Goal: Communication & Community: Share content

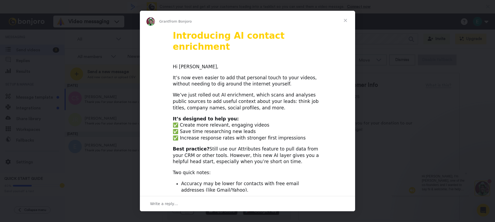
click at [344, 21] on span "Close" at bounding box center [345, 20] width 19 height 19
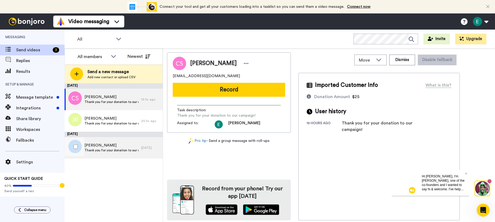
click at [95, 150] on span "Thank you for your donation to our campaign!" at bounding box center [111, 150] width 54 height 4
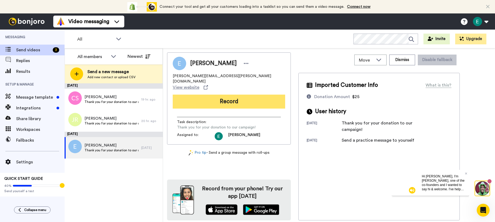
click at [230, 95] on button "Record" at bounding box center [229, 102] width 112 height 14
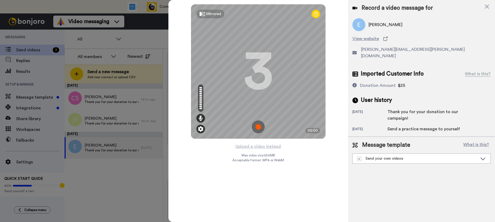
click at [202, 131] on img at bounding box center [200, 128] width 5 height 5
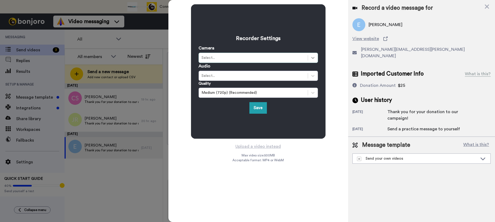
click at [312, 59] on icon at bounding box center [312, 57] width 5 height 5
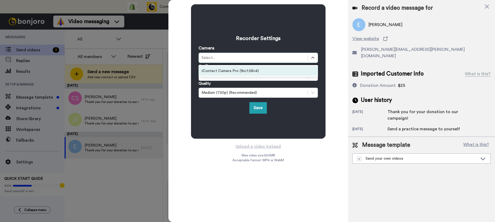
click at [253, 71] on div "iContact Camera Pro (1bcf:28c4)" at bounding box center [257, 71] width 119 height 10
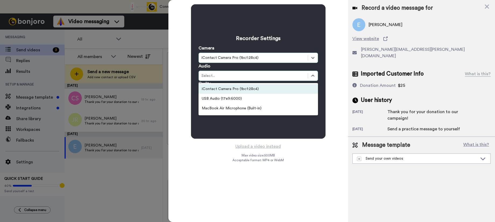
click at [273, 88] on div "iContact Camera Pro (1bcf:28c4)" at bounding box center [257, 89] width 119 height 10
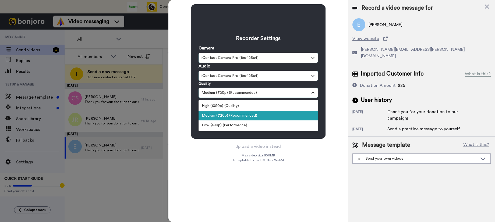
click at [313, 93] on icon at bounding box center [312, 92] width 5 height 5
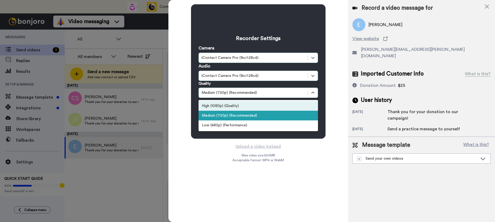
drag, startPoint x: 245, startPoint y: 107, endPoint x: 258, endPoint y: 112, distance: 13.8
click at [245, 108] on div "High (1080p) (Quality)" at bounding box center [257, 106] width 119 height 10
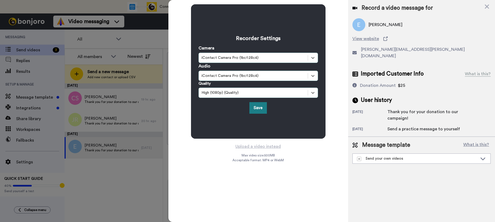
click at [260, 109] on button "Save" at bounding box center [257, 108] width 17 height 12
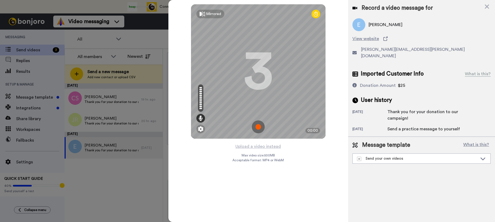
click at [306, 164] on div "Mirrored Redo 3 00:00 Upload a video instead Max video size: 500 MB Acceptable …" at bounding box center [258, 111] width 180 height 222
click at [257, 128] on img at bounding box center [258, 126] width 13 height 13
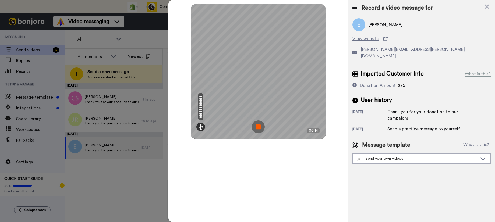
click at [255, 128] on img at bounding box center [258, 126] width 13 height 13
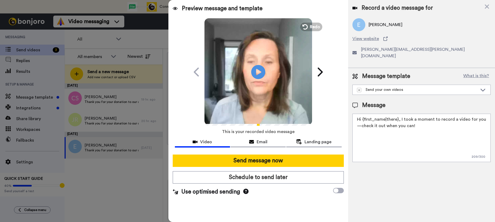
click at [255, 71] on icon at bounding box center [258, 72] width 14 height 14
click at [312, 28] on span "Redo" at bounding box center [315, 26] width 11 height 7
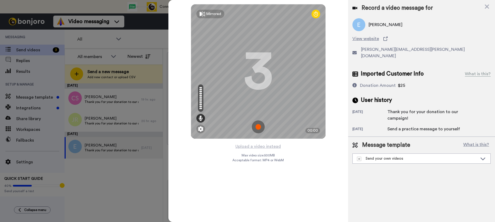
click at [102, 188] on div at bounding box center [247, 111] width 495 height 222
click at [416, 156] on div "Send your own videos" at bounding box center [417, 158] width 120 height 5
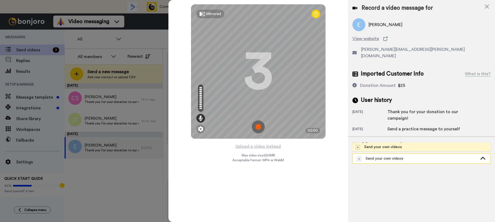
click at [417, 156] on div "Send your own videos" at bounding box center [417, 158] width 120 height 5
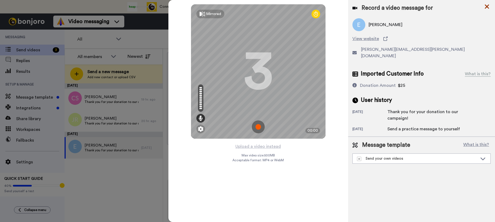
click at [486, 6] on icon at bounding box center [487, 7] width 4 height 4
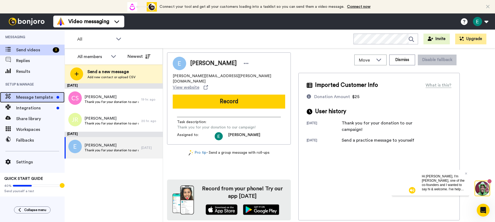
click at [41, 97] on span "Message template" at bounding box center [35, 97] width 38 height 6
